Goal: Task Accomplishment & Management: Manage account settings

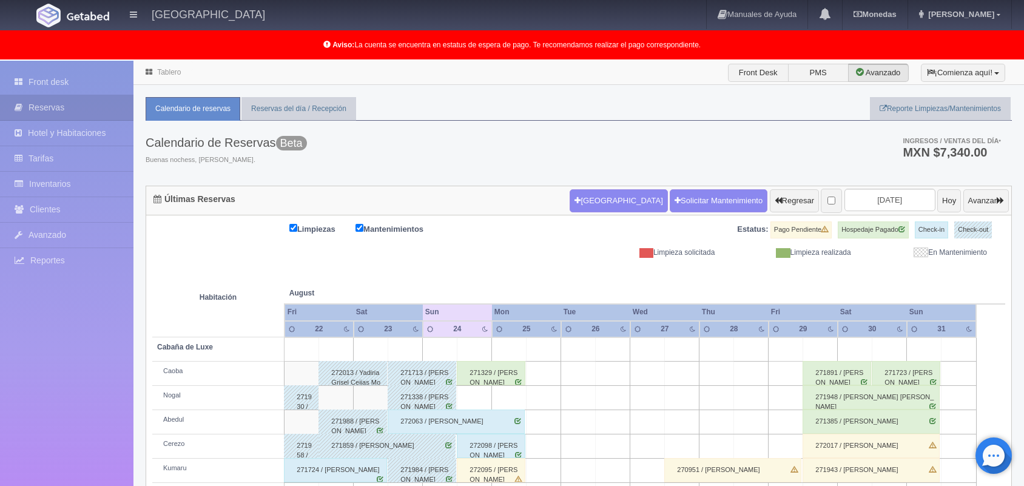
scroll to position [169, 0]
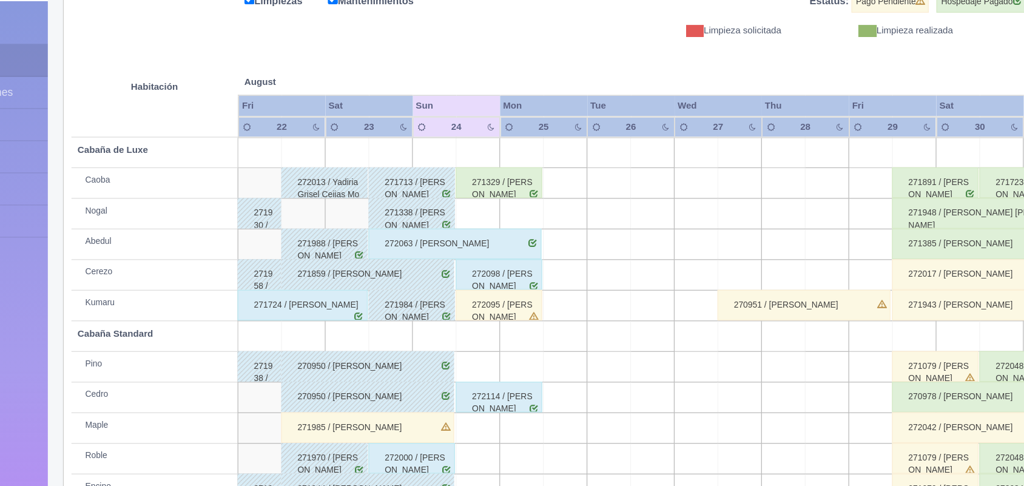
click at [493, 307] on div "272095 / [PERSON_NAME]" at bounding box center [491, 301] width 69 height 24
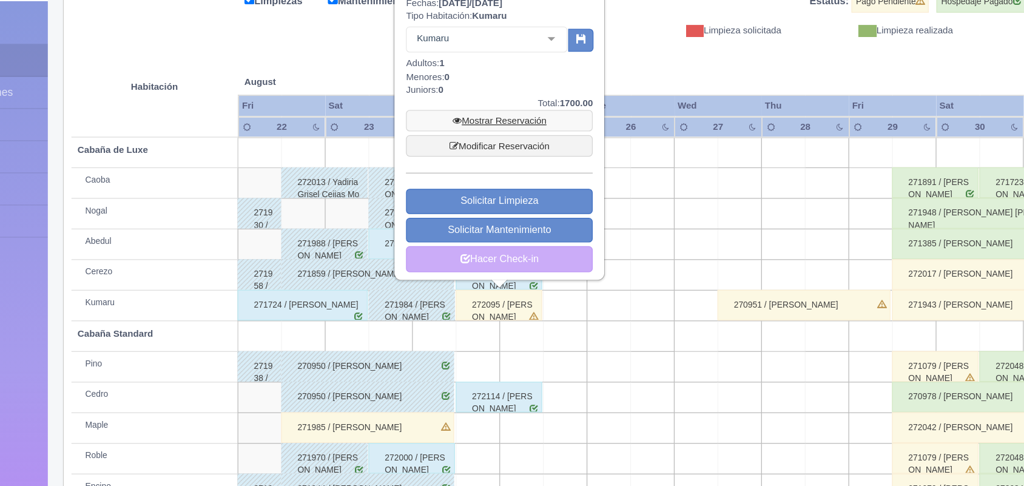
click at [507, 153] on link "Mostrar Reservación" at bounding box center [492, 155] width 148 height 17
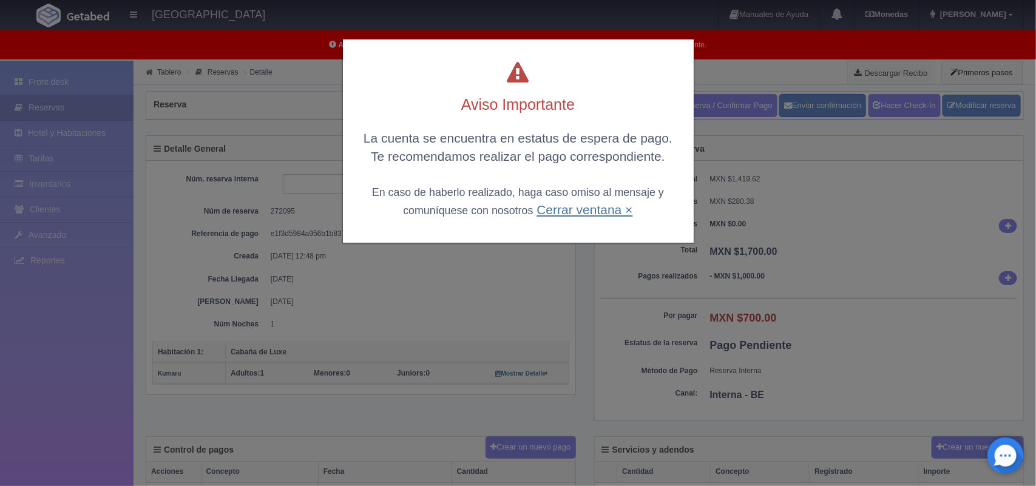
click at [576, 210] on link "Cerrar ventana ×" at bounding box center [584, 210] width 96 height 14
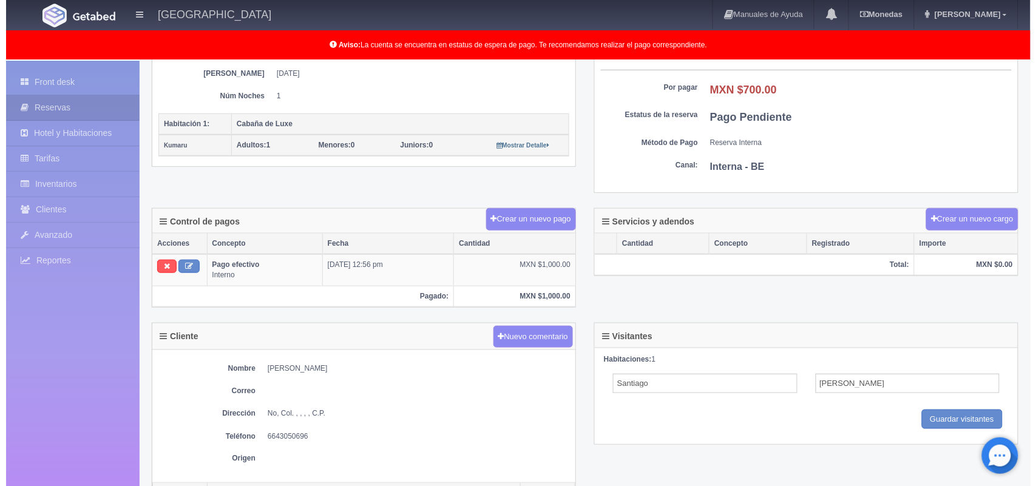
scroll to position [216, 0]
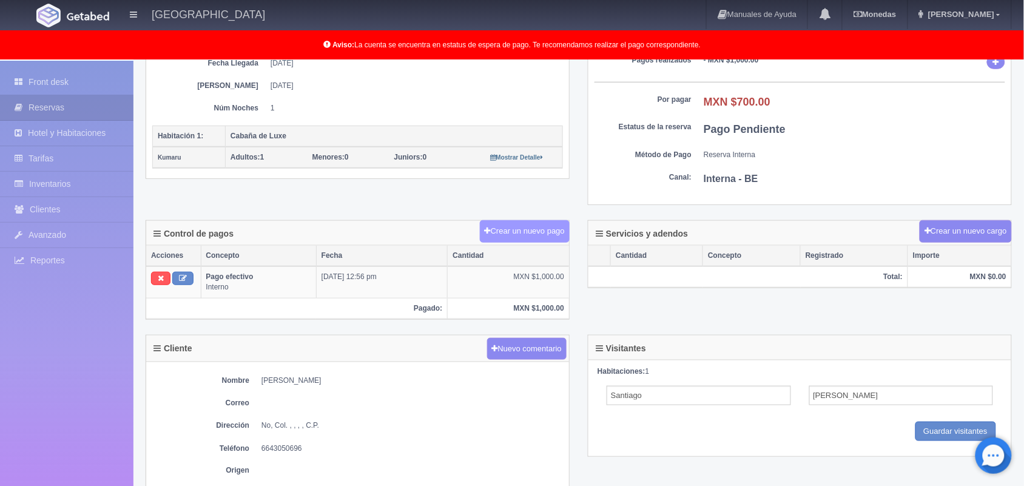
click at [538, 237] on button "Crear un nuevo pago" at bounding box center [525, 231] width 90 height 22
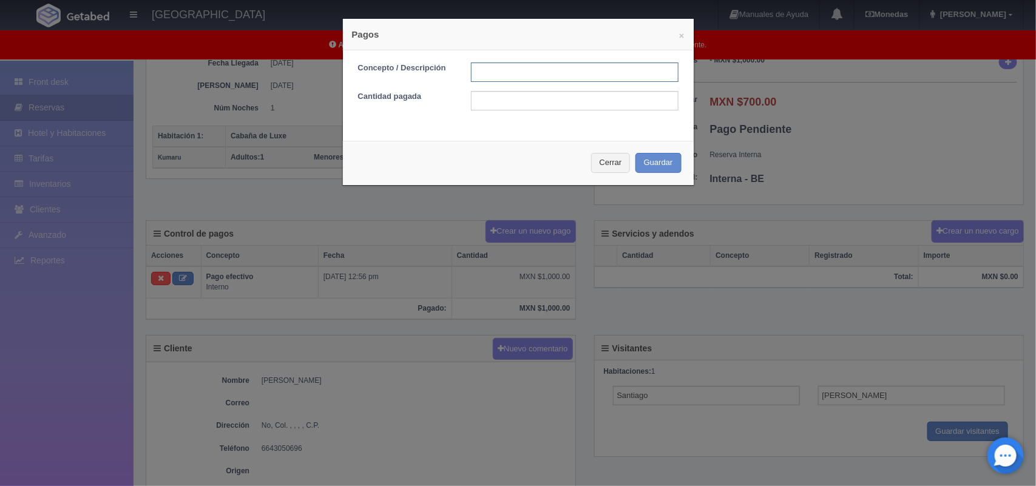
drag, startPoint x: 501, startPoint y: 77, endPoint x: 592, endPoint y: 101, distance: 94.2
click at [592, 101] on form "Concepto / Descripción Cantidad pagada" at bounding box center [518, 87] width 320 height 48
type input "Pago efectivo"
click at [592, 101] on input "text" at bounding box center [575, 100] width 208 height 19
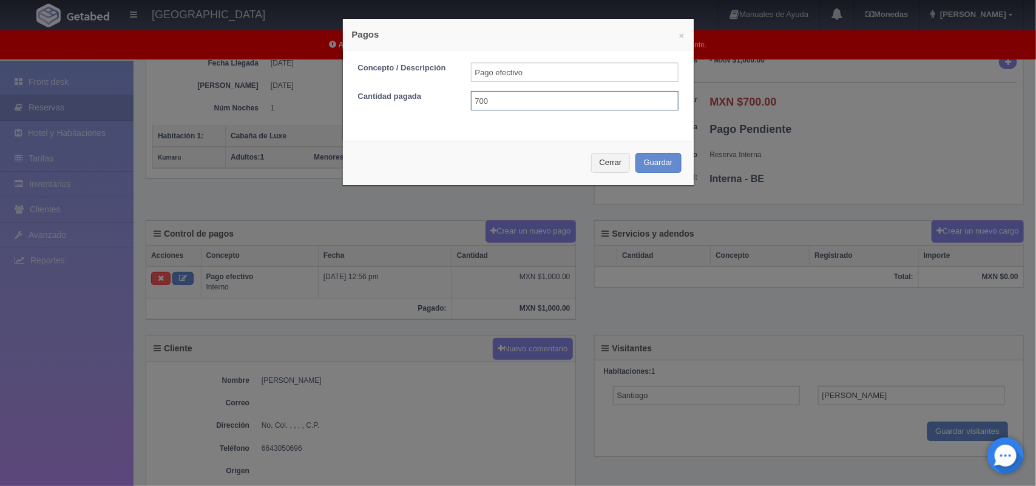
type input "700.00"
click at [646, 161] on button "Guardar" at bounding box center [658, 163] width 46 height 20
click at [646, 161] on div "Cerrar Guardar" at bounding box center [518, 163] width 351 height 44
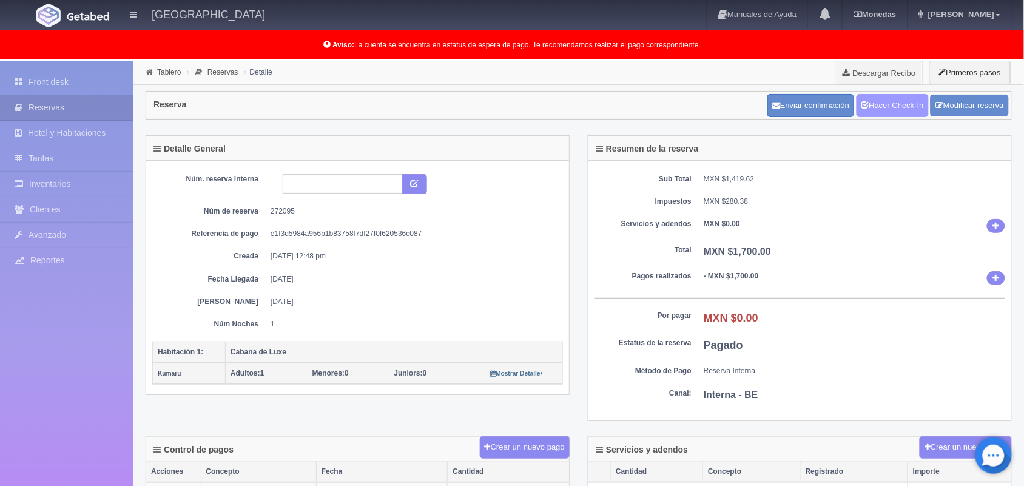
click at [900, 107] on link "Hacer Check-In" at bounding box center [893, 105] width 72 height 23
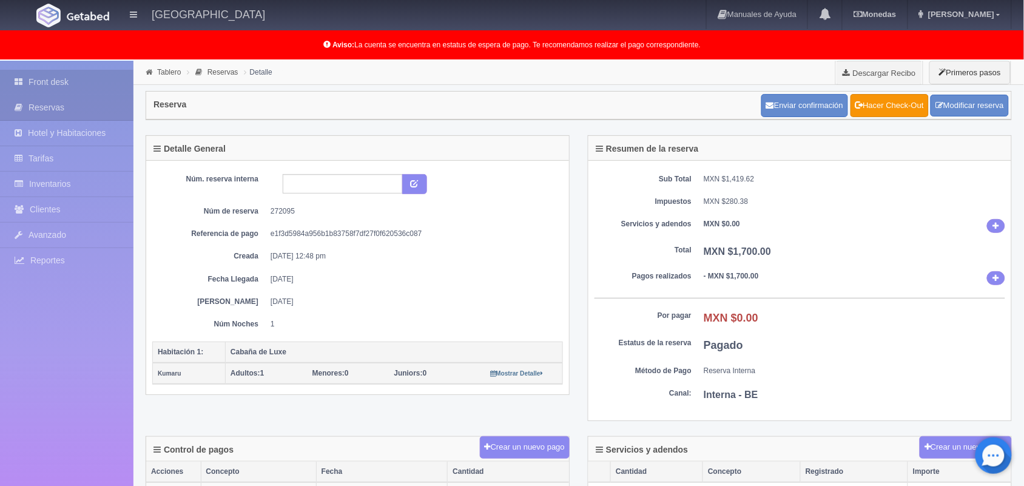
click at [102, 79] on link "Front desk" at bounding box center [67, 82] width 134 height 25
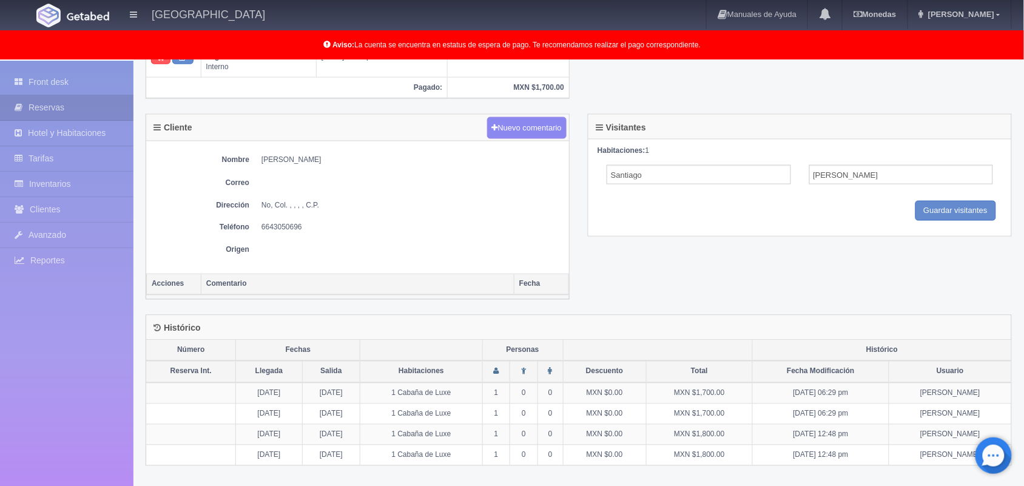
scroll to position [263, 0]
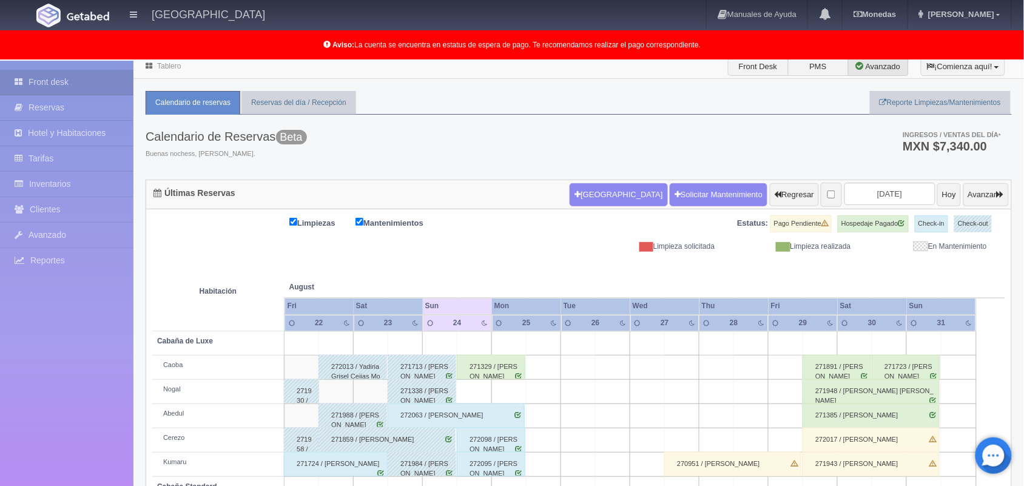
scroll to position [169, 0]
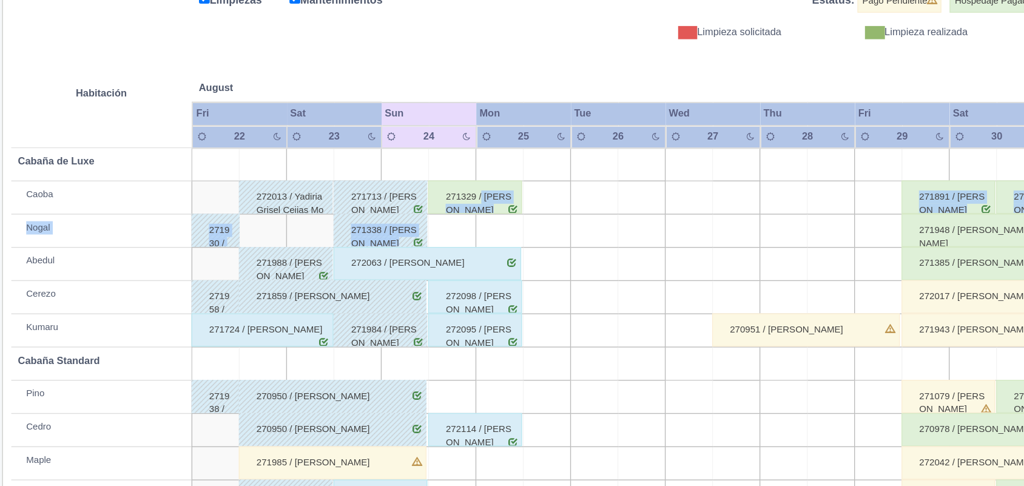
drag, startPoint x: 496, startPoint y: 198, endPoint x: 504, endPoint y: 231, distance: 33.0
click at [504, 231] on tbody "Cabaña de [PERSON_NAME] 272013 / [PERSON_NAME] 271713 / [PERSON_NAME] 271329 / …" at bounding box center [578, 314] width 853 height 291
click at [506, 207] on div "271329 / [PERSON_NAME]" at bounding box center [491, 204] width 69 height 24
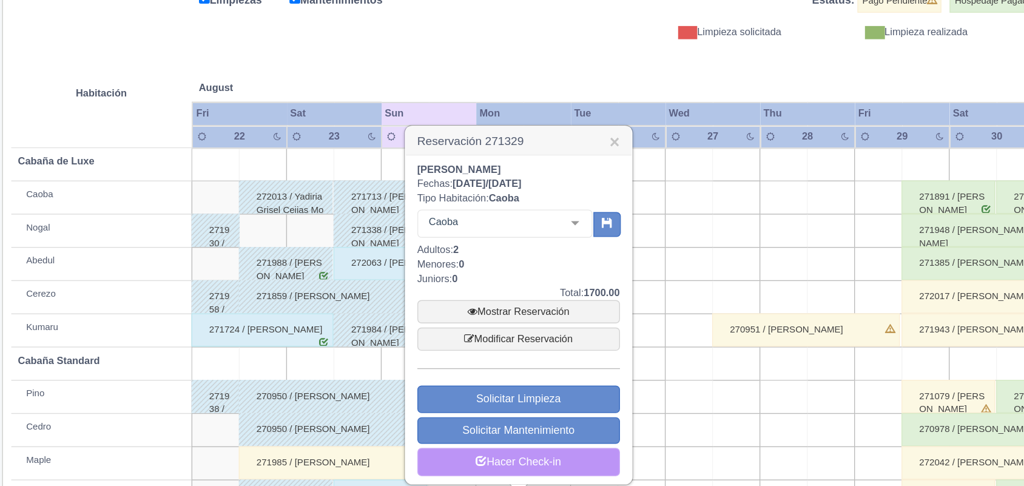
click at [519, 394] on link "Hacer Check-in" at bounding box center [523, 398] width 148 height 21
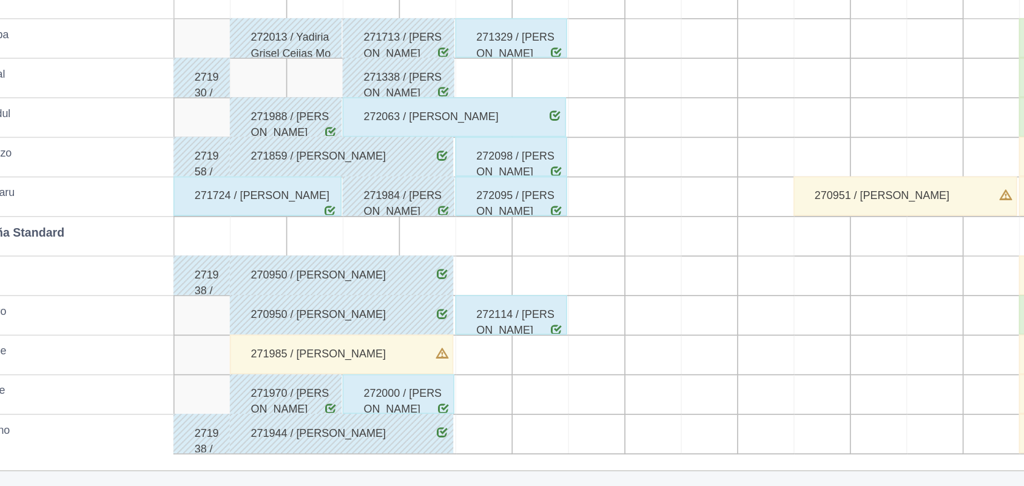
scroll to position [169, 0]
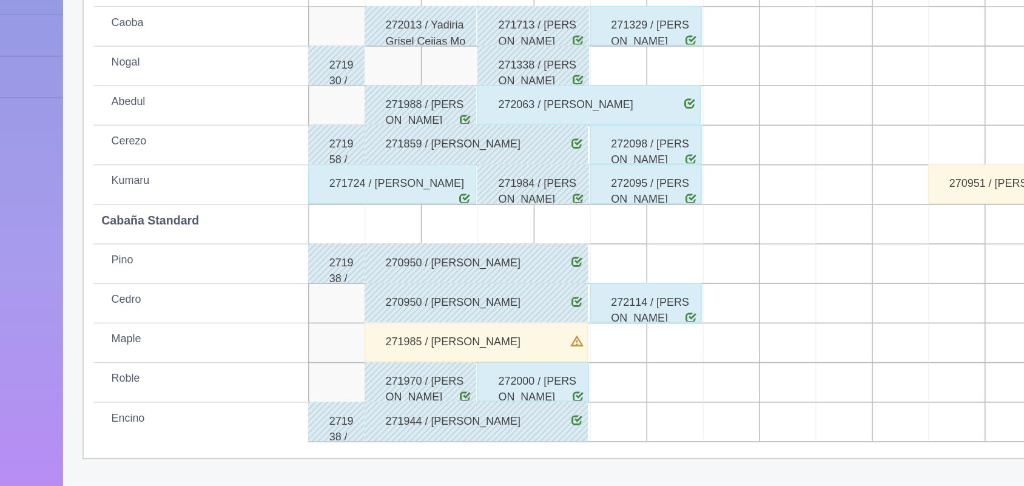
click at [431, 436] on div "271944 / Brayam Alvarado" at bounding box center [387, 446] width 137 height 24
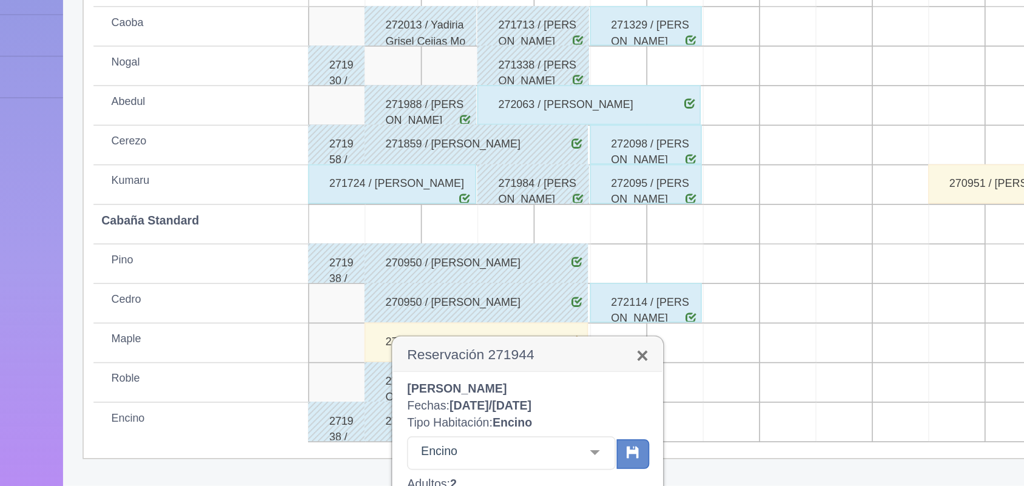
click at [492, 405] on link "×" at bounding box center [488, 406] width 7 height 13
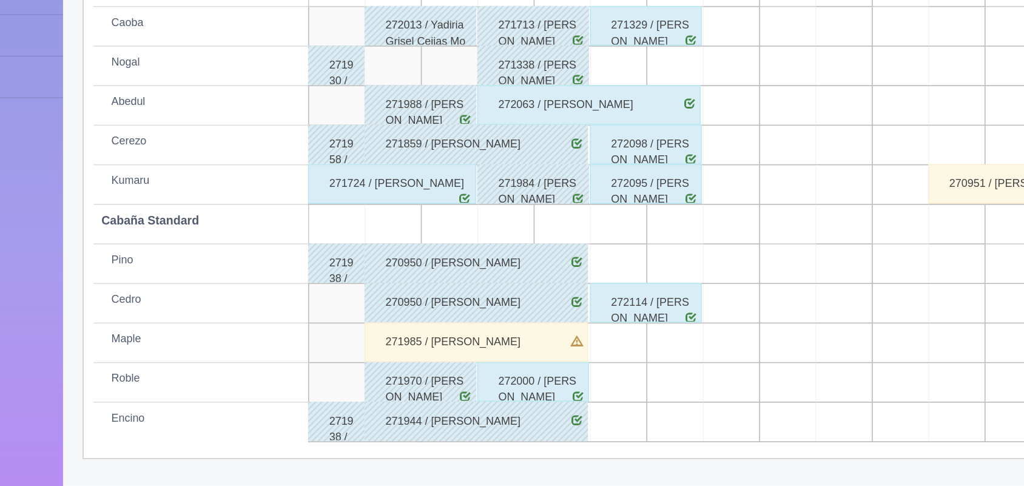
click at [420, 418] on div "272000 / Susana Suarez León" at bounding box center [422, 422] width 69 height 24
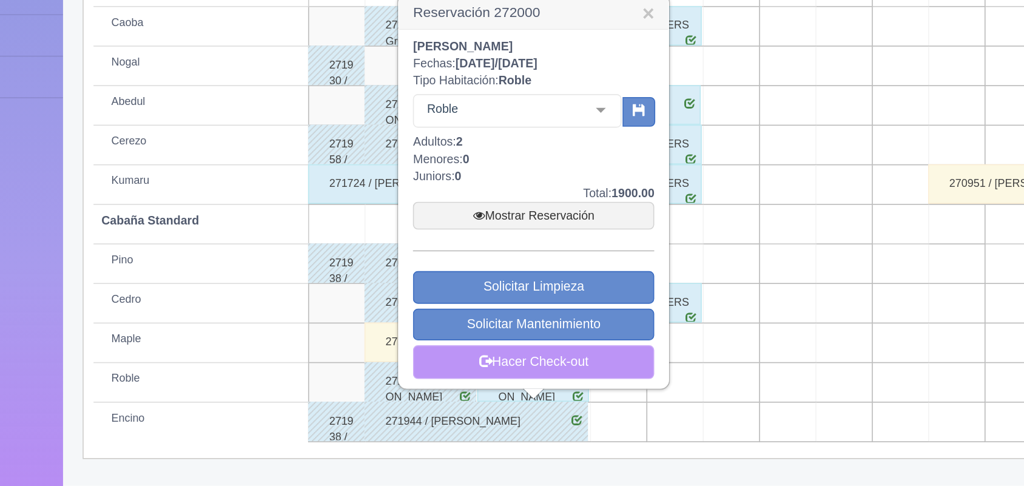
click at [432, 410] on link "Hacer Check-out" at bounding box center [422, 410] width 148 height 21
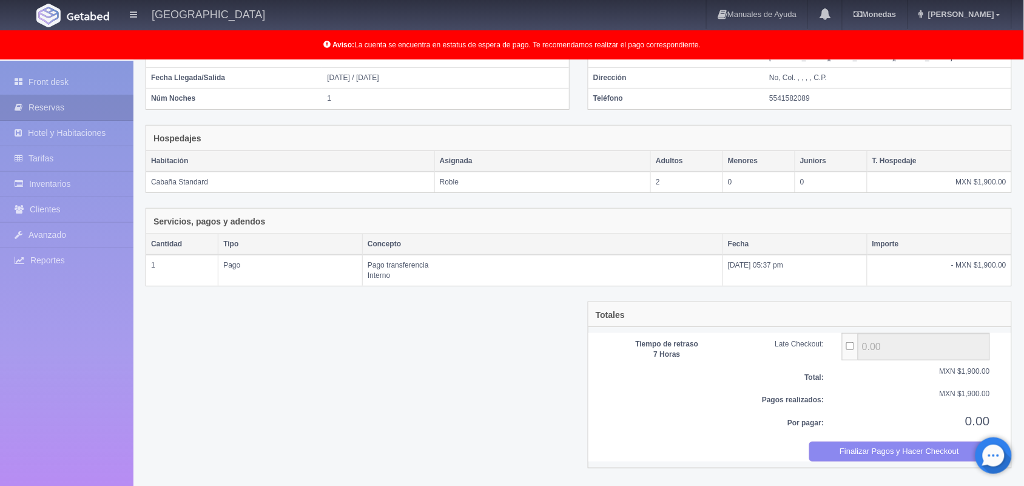
scroll to position [131, 0]
click at [850, 454] on button "Finalizar Pagos y Hacer Checkout" at bounding box center [900, 452] width 181 height 20
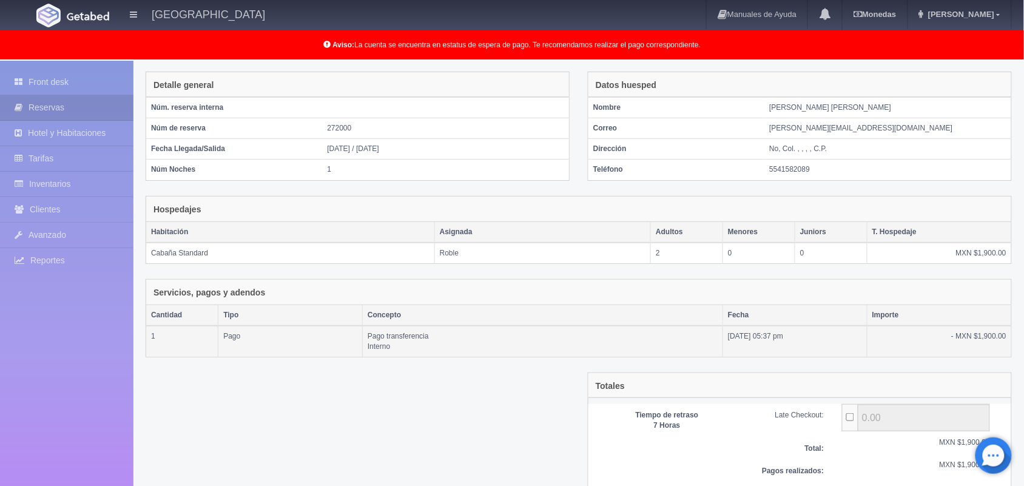
scroll to position [44, 0]
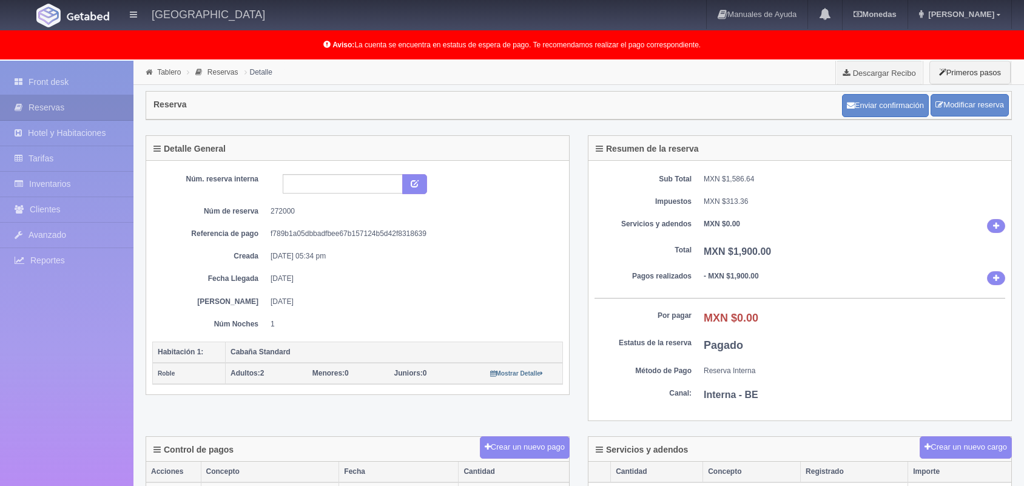
click at [73, 82] on link "Front desk" at bounding box center [67, 82] width 134 height 25
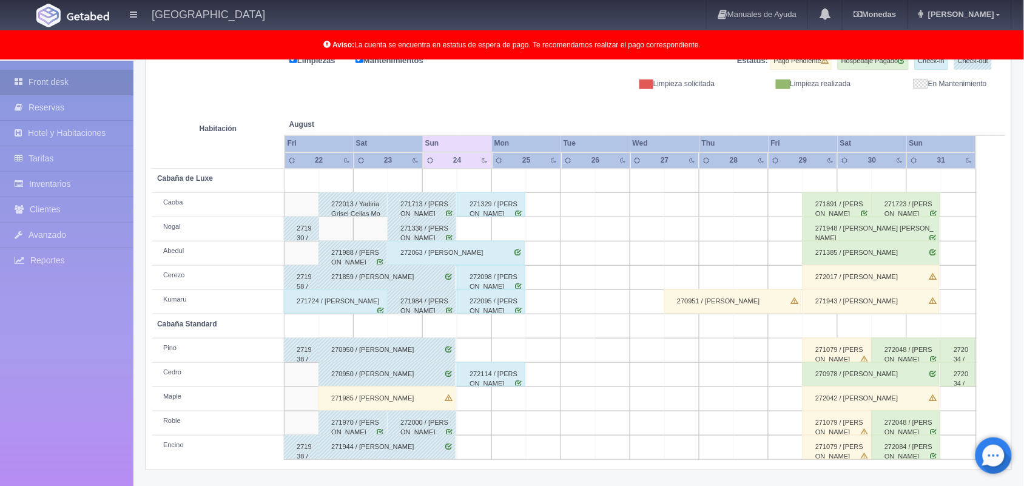
scroll to position [168, 0]
